Goal: Transaction & Acquisition: Purchase product/service

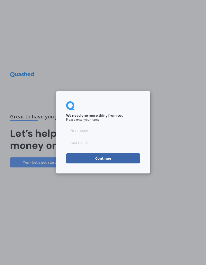
click at [93, 126] on input at bounding box center [103, 130] width 74 height 10
type input "[PERSON_NAME]"
type input "Hemi"
click at [115, 162] on button "Continue" at bounding box center [103, 159] width 74 height 10
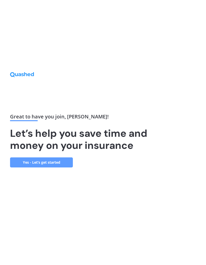
click at [62, 167] on link "Yes - Let’s get started" at bounding box center [41, 162] width 63 height 10
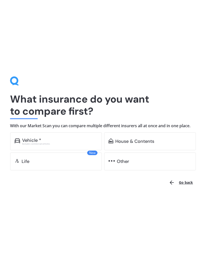
click at [185, 145] on div "House & Contents" at bounding box center [150, 141] width 92 height 18
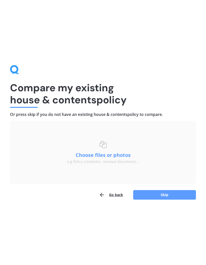
click at [166, 196] on button "Skip" at bounding box center [164, 195] width 63 height 10
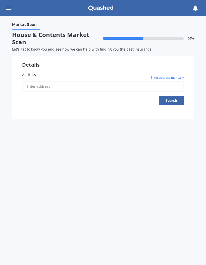
click at [44, 76] on label "Address" at bounding box center [103, 74] width 162 height 5
click at [44, 81] on input "Address" at bounding box center [103, 86] width 162 height 11
click at [176, 101] on button "Search" at bounding box center [171, 101] width 25 height 10
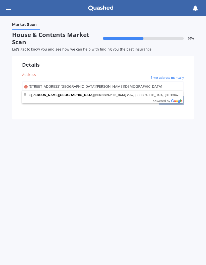
click at [128, 62] on div "Details" at bounding box center [103, 62] width 182 height 12
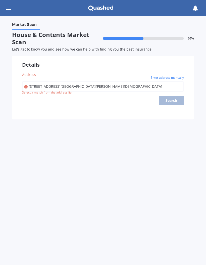
click at [86, 88] on input "3 Cowley Drive, Temple View" at bounding box center [103, 86] width 162 height 11
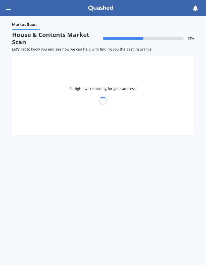
type input "3 Cowley Drive, Temple View, Hamilton 3218"
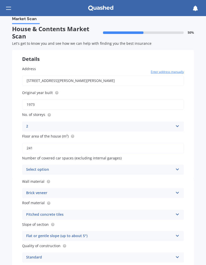
scroll to position [7, 0]
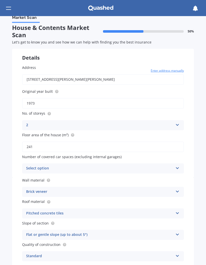
click at [178, 124] on icon at bounding box center [178, 124] width 4 height 4
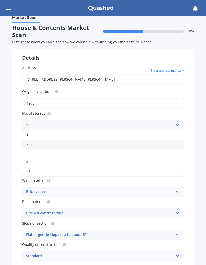
click at [138, 154] on div "3" at bounding box center [102, 153] width 161 height 9
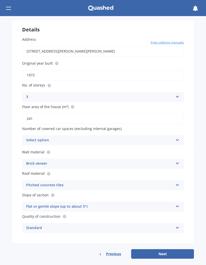
scroll to position [35, 0]
click at [172, 249] on button "Next" at bounding box center [162, 254] width 63 height 10
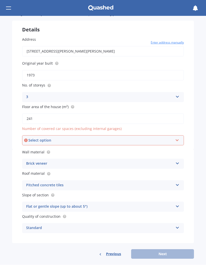
click at [179, 139] on icon at bounding box center [177, 140] width 4 height 4
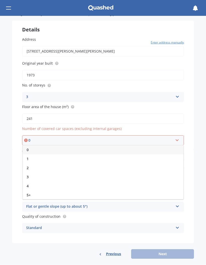
click at [32, 147] on div "0" at bounding box center [103, 150] width 161 height 9
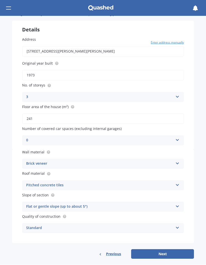
click at [170, 250] on button "Next" at bounding box center [162, 254] width 63 height 10
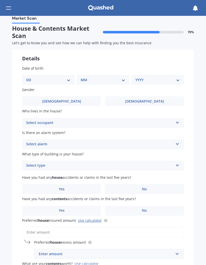
scroll to position [0, 0]
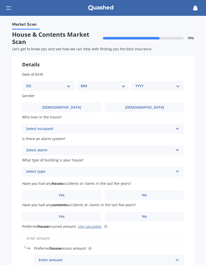
click at [68, 88] on select "DD 01 02 03 04 05 06 07 08 09 10 11 12 13 14 15 16 17 18 19 20 21 22 23 24 25 2…" at bounding box center [48, 86] width 45 height 6
select select "29"
click at [123, 87] on select "MM 01 02 03 04 05 06 07 08 09 10 11 12" at bounding box center [104, 86] width 42 height 6
select select "01"
click at [176, 88] on select "YYYY 2009 2008 2007 2006 2005 2004 2003 2002 2001 2000 1999 1998 1997 1996 1995…" at bounding box center [157, 86] width 42 height 6
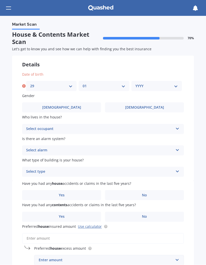
select select "1969"
click at [90, 103] on label "Male" at bounding box center [61, 108] width 79 height 10
click at [0, 0] on input "Male" at bounding box center [0, 0] width 0 height 0
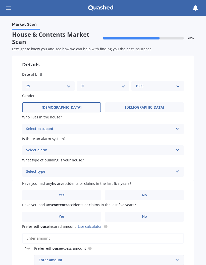
click at [180, 127] on icon at bounding box center [178, 128] width 4 height 4
click at [166, 138] on div "Owner" at bounding box center [102, 139] width 161 height 9
click at [178, 149] on icon at bounding box center [178, 150] width 4 height 4
click at [157, 178] on div "No" at bounding box center [102, 178] width 161 height 9
click at [179, 169] on icon at bounding box center [178, 171] width 4 height 4
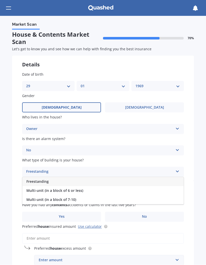
click at [168, 181] on div "Freestanding" at bounding box center [102, 181] width 161 height 9
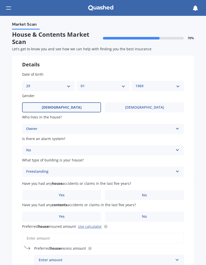
click at [153, 193] on label "No" at bounding box center [144, 195] width 79 height 10
click at [0, 0] on input "No" at bounding box center [0, 0] width 0 height 0
click at [153, 215] on label "No" at bounding box center [144, 217] width 79 height 10
click at [0, 0] on input "No" at bounding box center [0, 0] width 0 height 0
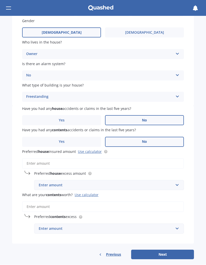
scroll to position [74, 0]
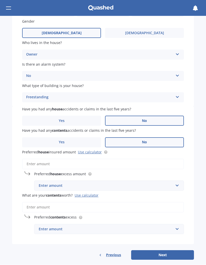
click at [95, 150] on link "Use calculator" at bounding box center [90, 152] width 24 height 5
click at [44, 161] on input "Preferred house insured amount Use calculator" at bounding box center [103, 164] width 162 height 11
click at [49, 160] on input "Preferred house insured amount Use calculator" at bounding box center [103, 164] width 162 height 11
paste input "$1,330,660"
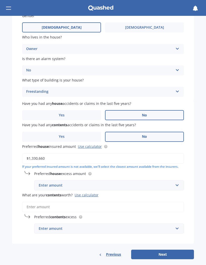
scroll to position [79, 0]
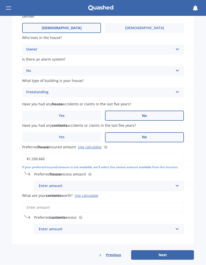
type input "$1,330,660"
click at [178, 182] on input "text" at bounding box center [107, 186] width 145 height 10
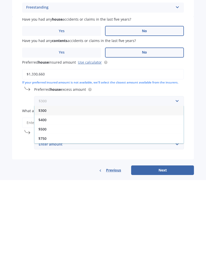
scroll to position [0, 0]
click at [172, 219] on div "$750" at bounding box center [108, 223] width 149 height 9
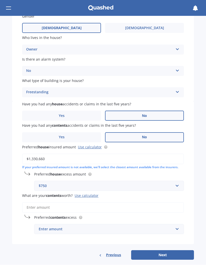
click at [123, 203] on input "What are your contents worth? Use calculator" at bounding box center [103, 207] width 162 height 11
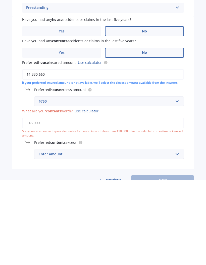
type input "$50,000"
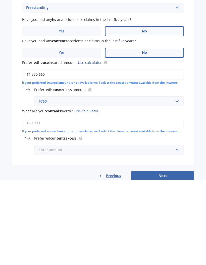
click at [180, 230] on input "text" at bounding box center [107, 235] width 145 height 10
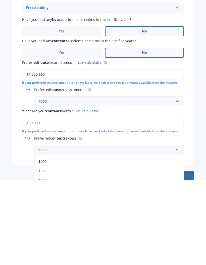
scroll to position [19, 0]
click at [151, 249] on div "$500" at bounding box center [108, 253] width 149 height 9
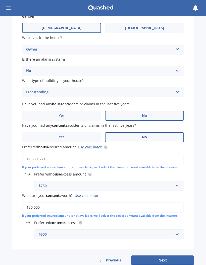
click at [168, 256] on button "Next" at bounding box center [162, 261] width 63 height 10
select select "29"
select select "01"
select select "1969"
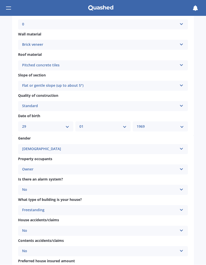
scroll to position [132, 0]
click at [184, 62] on icon at bounding box center [182, 64] width 4 height 4
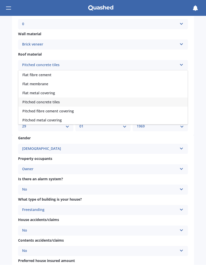
click at [109, 116] on div "Pitched metal covering" at bounding box center [102, 120] width 169 height 9
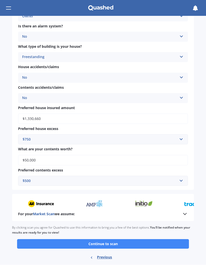
scroll to position [285, 0]
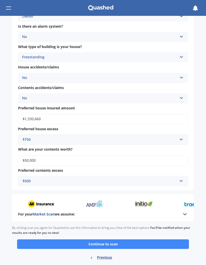
click at [130, 240] on button "Continue to scan" at bounding box center [103, 245] width 172 height 10
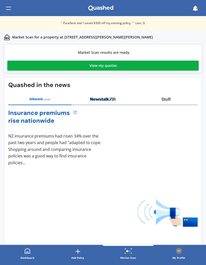
click at [151, 68] on link "View my quotes" at bounding box center [103, 66] width 192 height 10
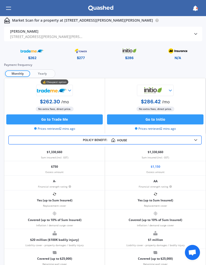
click at [198, 141] on span "Policy benefit: House" at bounding box center [105, 140] width 189 height 4
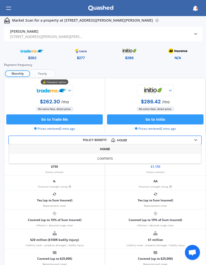
click at [195, 160] on div "Contents" at bounding box center [105, 159] width 192 height 10
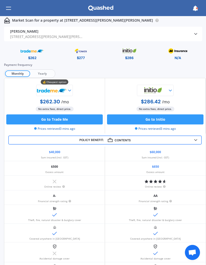
click at [198, 143] on div "Policy benefit: Contents House Contents" at bounding box center [105, 140] width 194 height 9
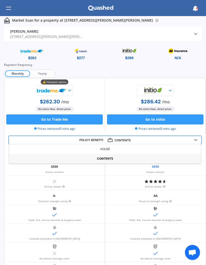
click at [194, 148] on div "House" at bounding box center [105, 149] width 192 height 10
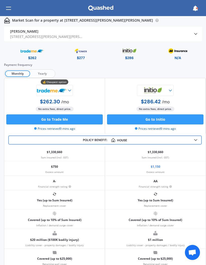
click at [82, 119] on button "Go to Trade Me" at bounding box center [54, 119] width 97 height 10
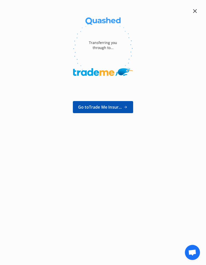
click at [118, 106] on span "Go to Trade Me Insurance" at bounding box center [100, 107] width 44 height 6
